Goal: Task Accomplishment & Management: Manage account settings

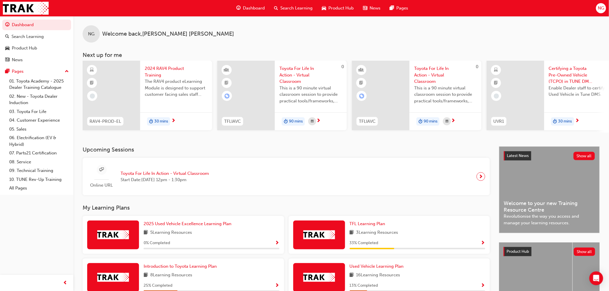
click at [316, 88] on span "This is a 90 minute virtual classroom session to provide practical tools/framew…" at bounding box center [311, 95] width 63 height 20
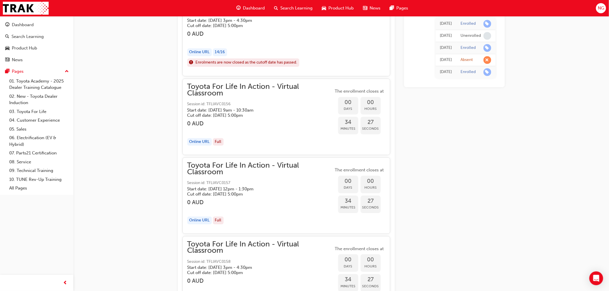
scroll to position [499, 0]
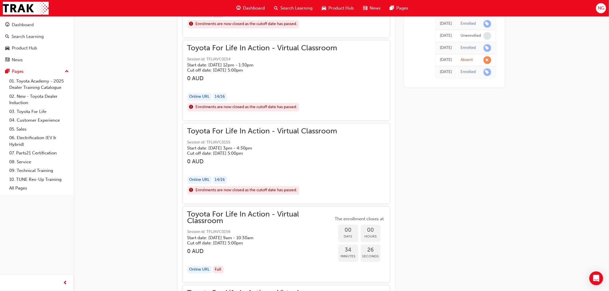
click at [600, 12] on div "NG" at bounding box center [602, 8] width 10 height 10
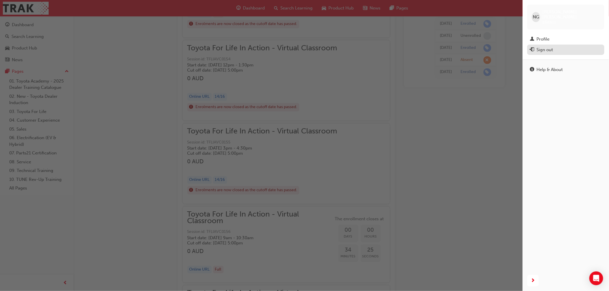
click at [546, 47] on div "Sign out" at bounding box center [545, 50] width 16 height 7
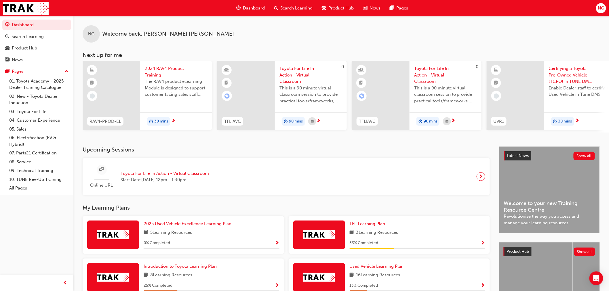
click at [603, 11] on span "NG" at bounding box center [601, 8] width 6 height 7
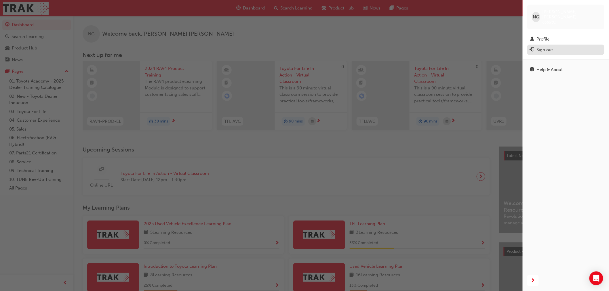
click at [537, 47] on div "Sign out" at bounding box center [545, 50] width 16 height 7
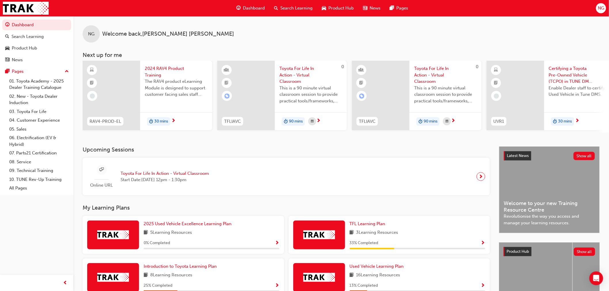
click at [600, 6] on span "NG" at bounding box center [601, 8] width 6 height 7
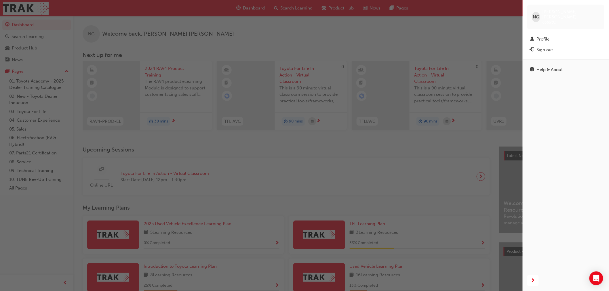
click at [533, 45] on button "Sign out" at bounding box center [566, 50] width 77 height 11
